Goal: Find specific page/section: Find specific page/section

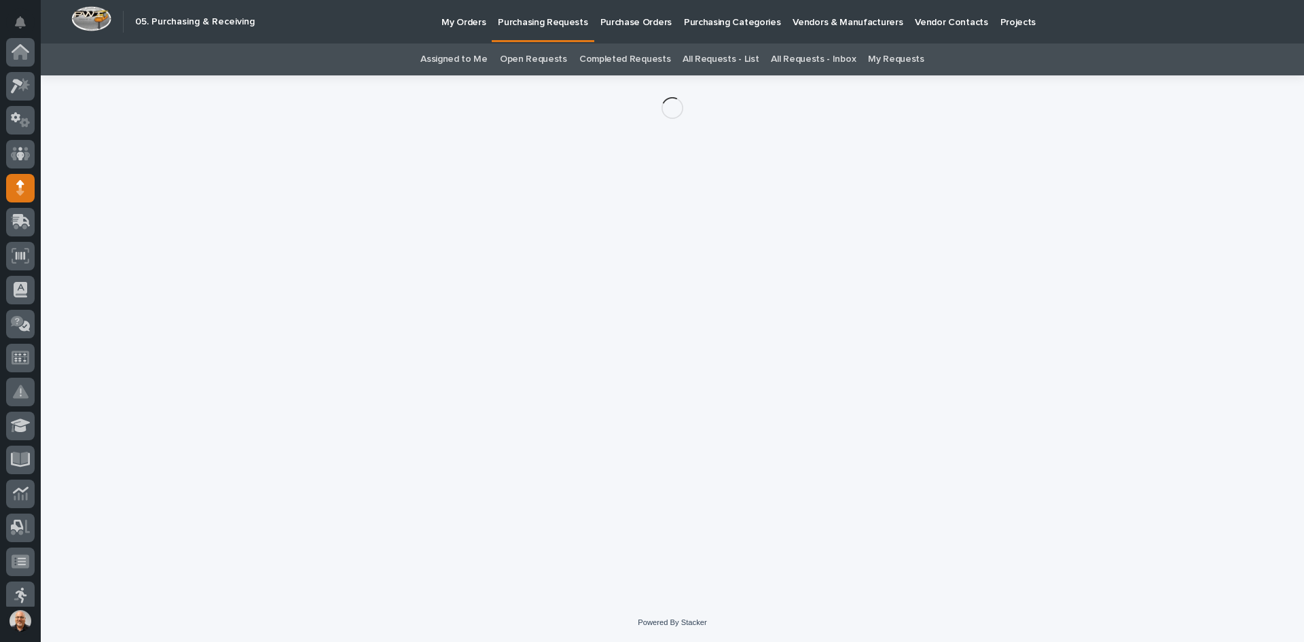
scroll to position [136, 0]
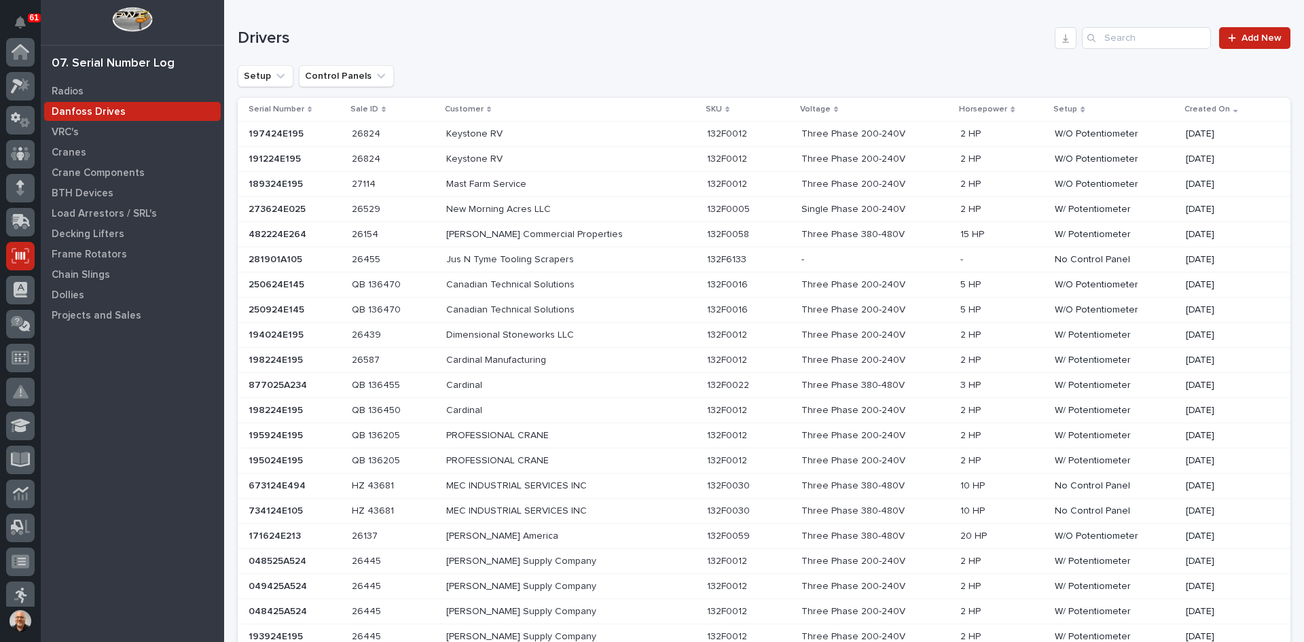
scroll to position [204, 0]
click at [69, 149] on p "Cranes" at bounding box center [69, 153] width 35 height 12
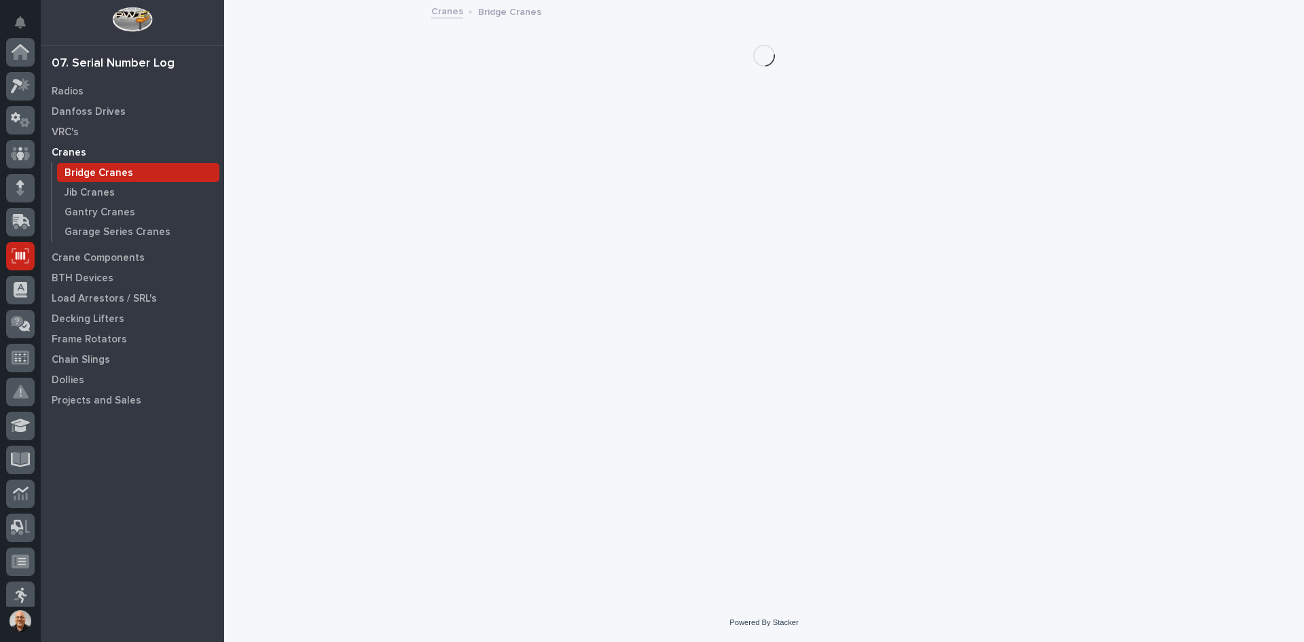
scroll to position [204, 0]
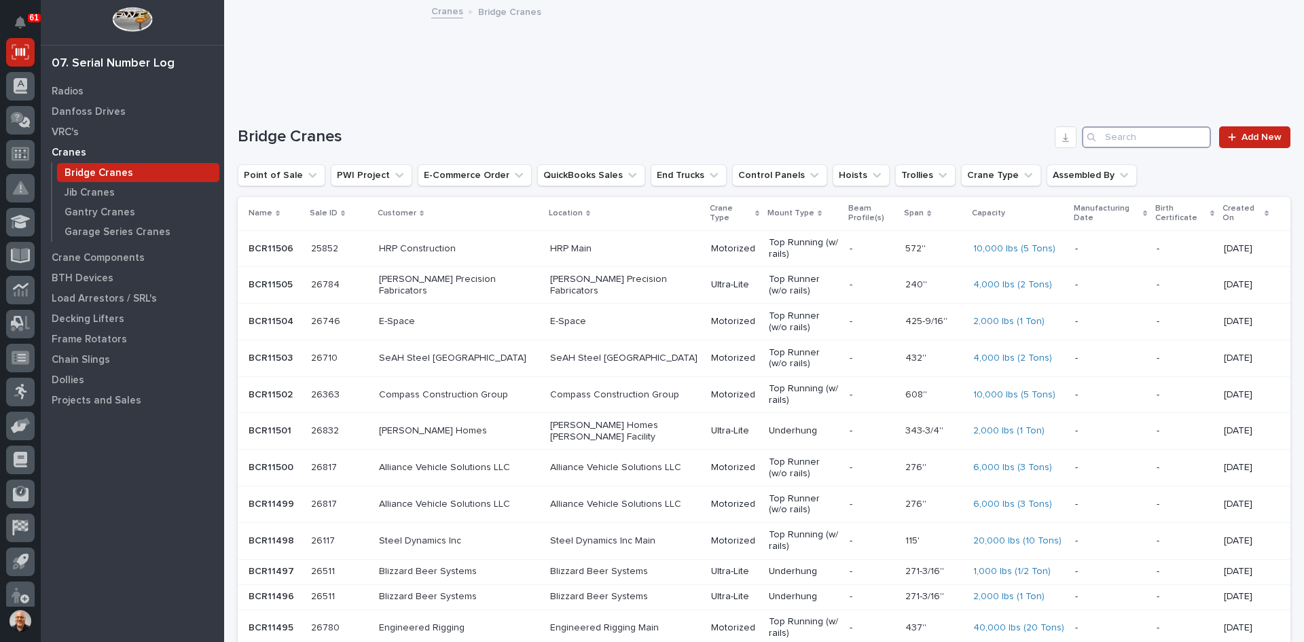
click at [1115, 138] on input "Search" at bounding box center [1146, 137] width 129 height 22
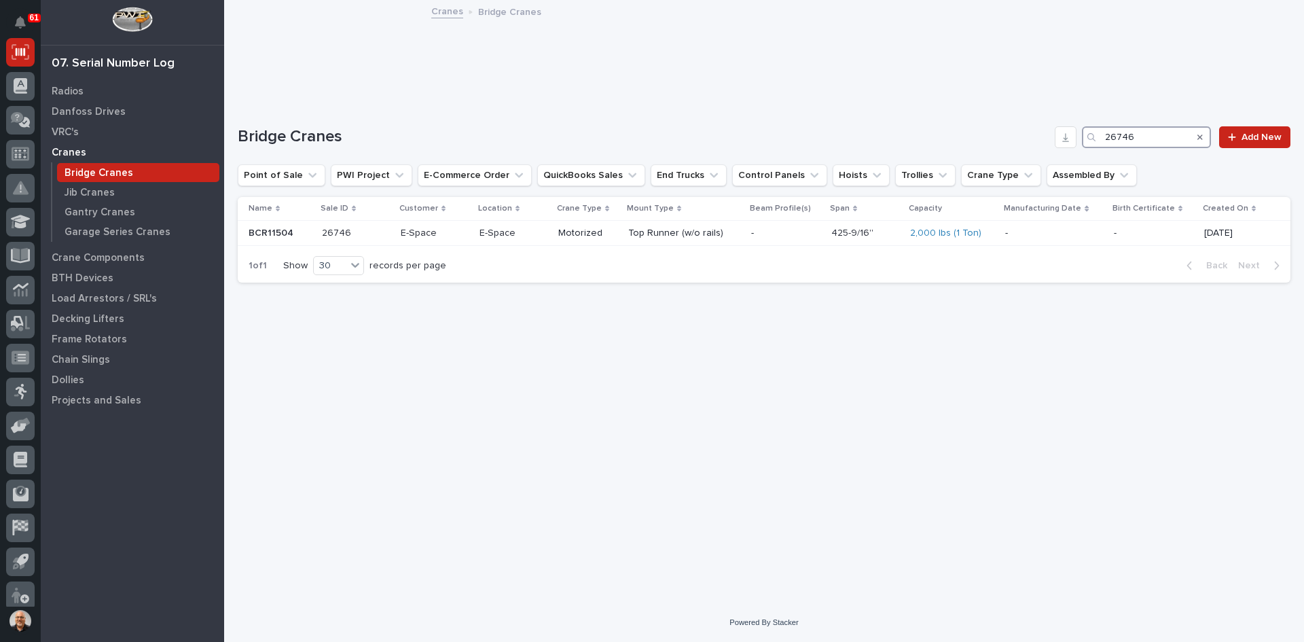
type input "26746"
